Goal: Check status: Check status

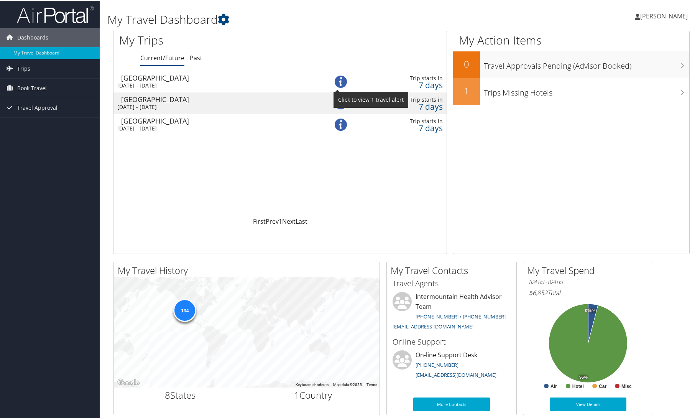
click at [338, 81] on img at bounding box center [341, 81] width 12 height 12
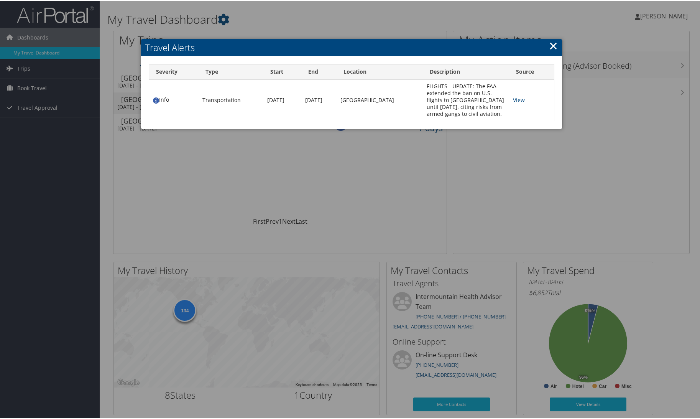
click at [549, 45] on link "×" at bounding box center [553, 44] width 9 height 15
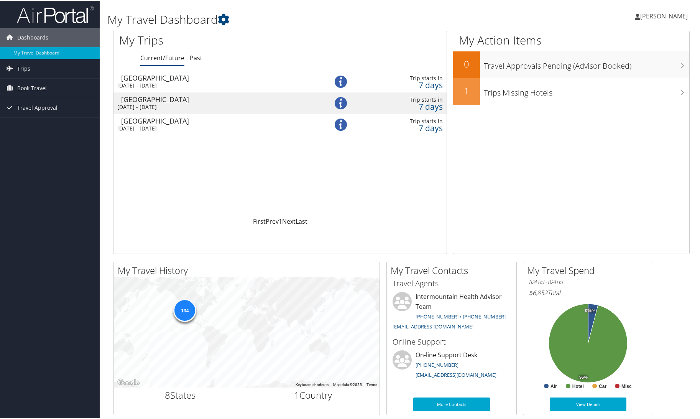
click at [150, 79] on div "Salt Lake City" at bounding box center [216, 77] width 191 height 7
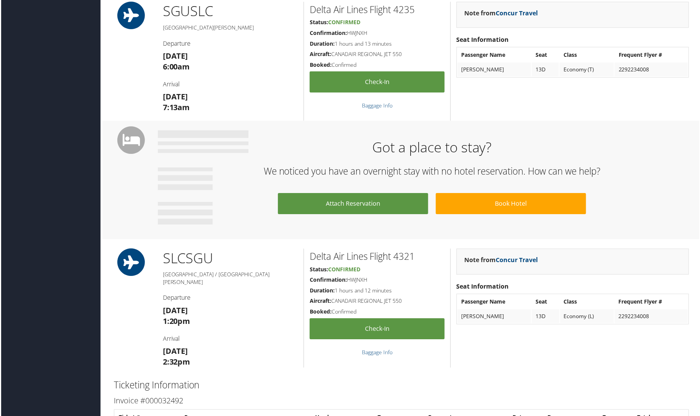
scroll to position [307, 0]
click at [468, 143] on h1 "Got a place to stay?" at bounding box center [432, 147] width 538 height 19
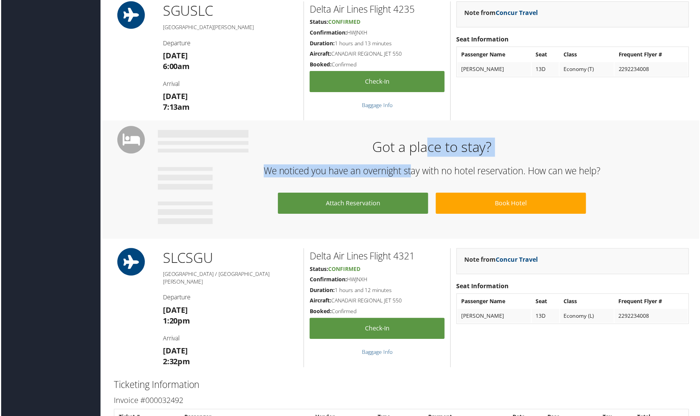
drag, startPoint x: 429, startPoint y: 153, endPoint x: 408, endPoint y: 159, distance: 22.1
click at [408, 159] on div "Got a place to stay? We noticed you have an overnight stay with no hotel reserv…" at bounding box center [432, 179] width 550 height 99
